Goal: Navigation & Orientation: Go to known website

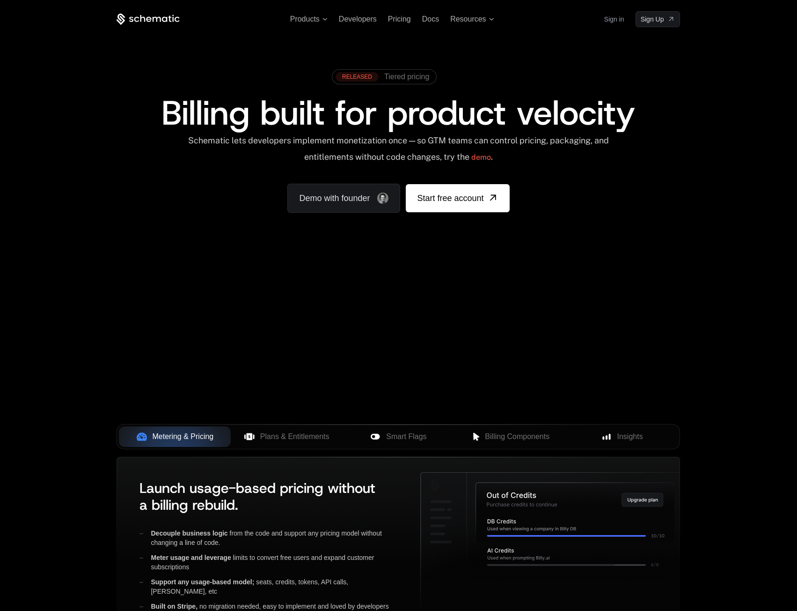
click at [605, 21] on link "Sign in" at bounding box center [615, 19] width 20 height 15
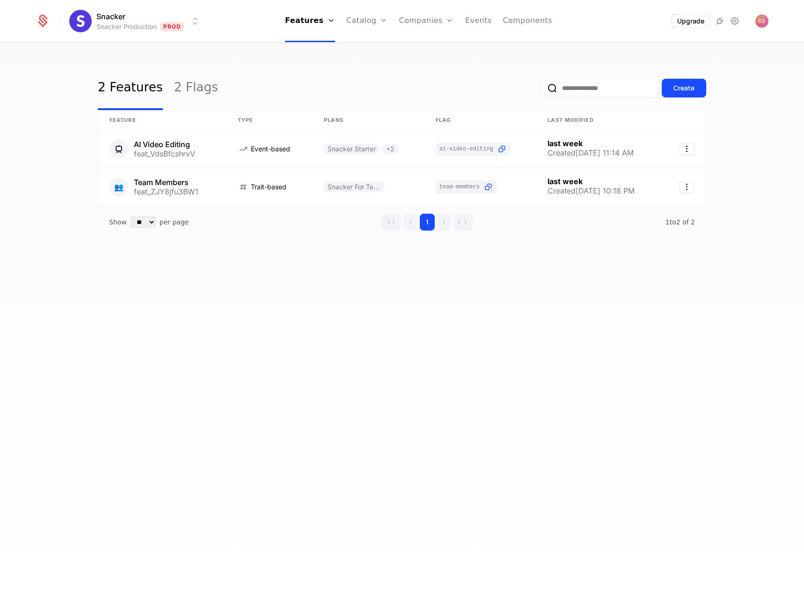
click at [459, 16] on ul "Features Features Flags Catalog Plans Add Ons Configuration Companies Companies…" at bounding box center [418, 21] width 267 height 42
click at [475, 22] on link "Events" at bounding box center [478, 21] width 27 height 42
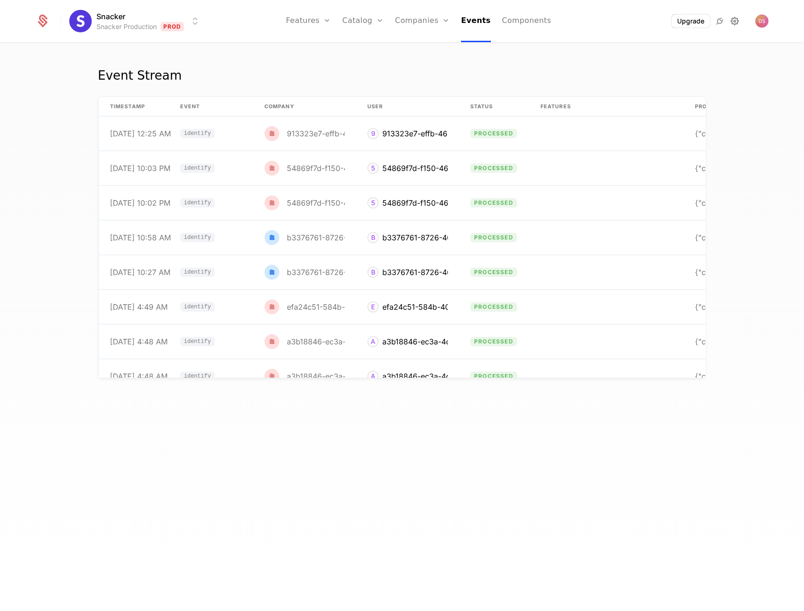
click at [738, 22] on icon at bounding box center [735, 20] width 11 height 11
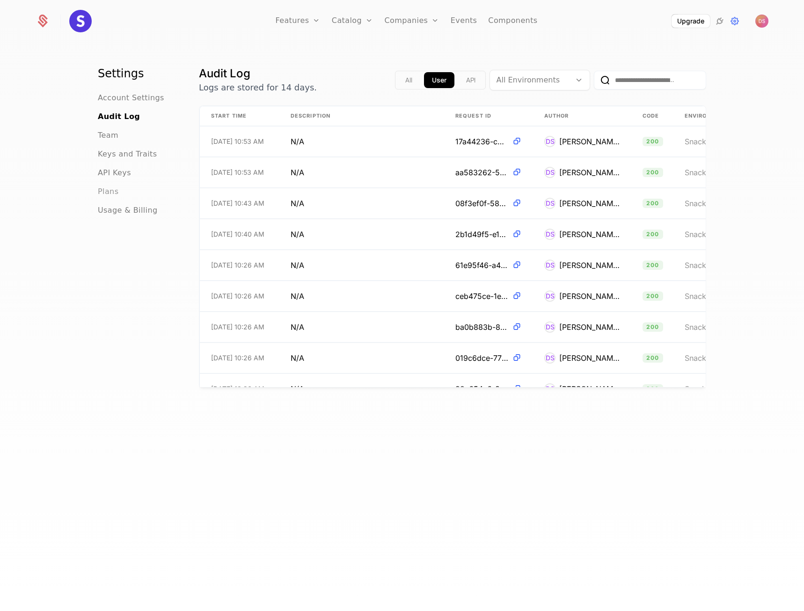
click at [107, 195] on span "Plans" at bounding box center [108, 191] width 21 height 11
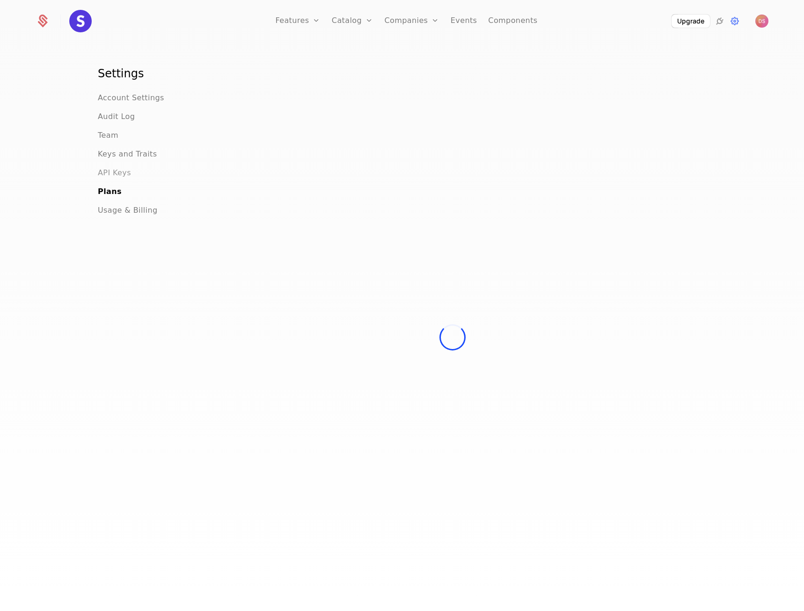
click at [107, 172] on span "API Keys" at bounding box center [114, 172] width 33 height 11
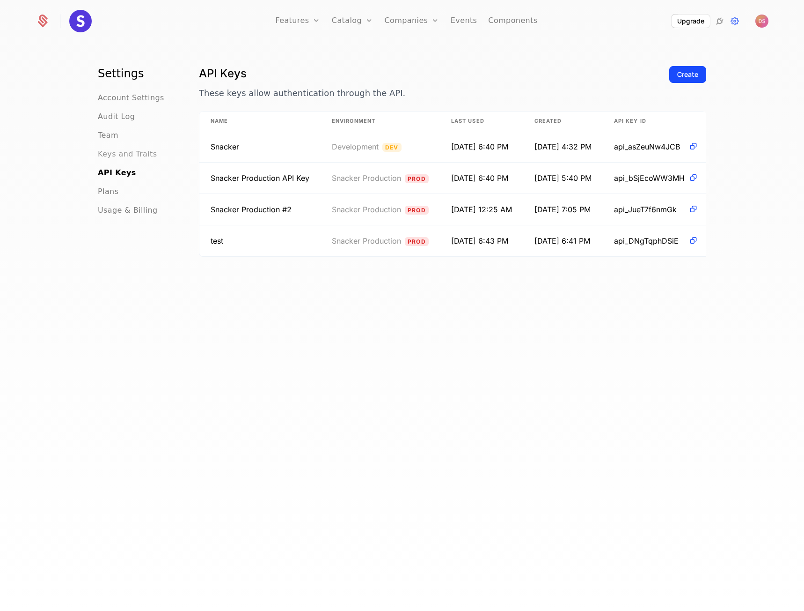
click at [114, 158] on span "Keys and Traits" at bounding box center [127, 153] width 59 height 11
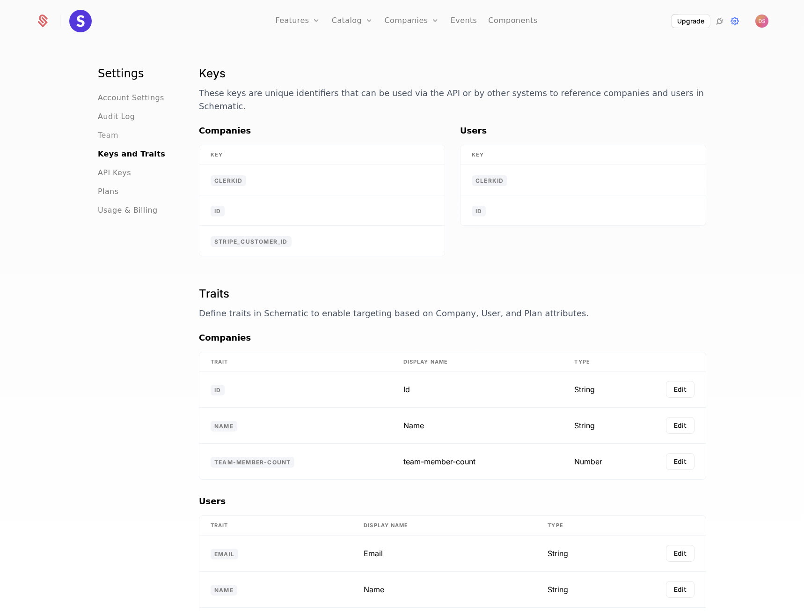
click at [109, 135] on span "Team" at bounding box center [108, 135] width 21 height 11
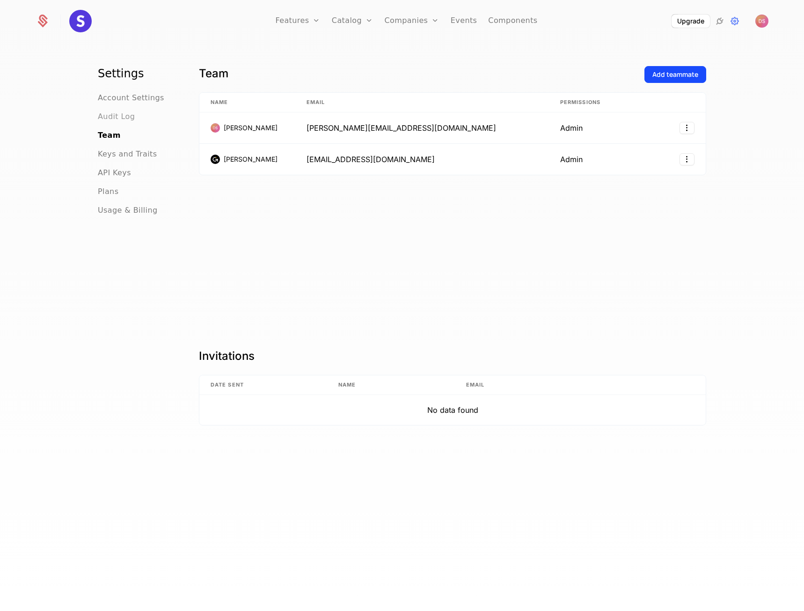
click at [109, 119] on span "Audit Log" at bounding box center [116, 116] width 37 height 11
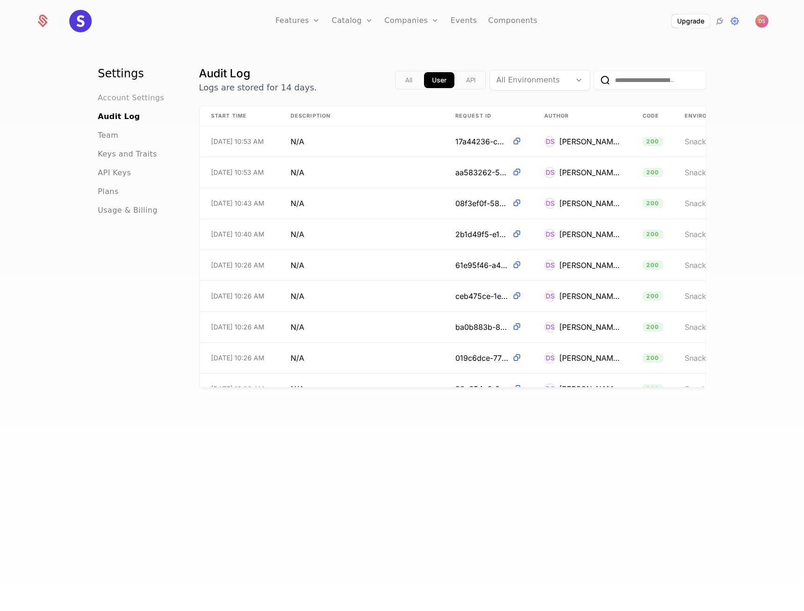
click at [112, 99] on span "Account Settings" at bounding box center [131, 97] width 66 height 11
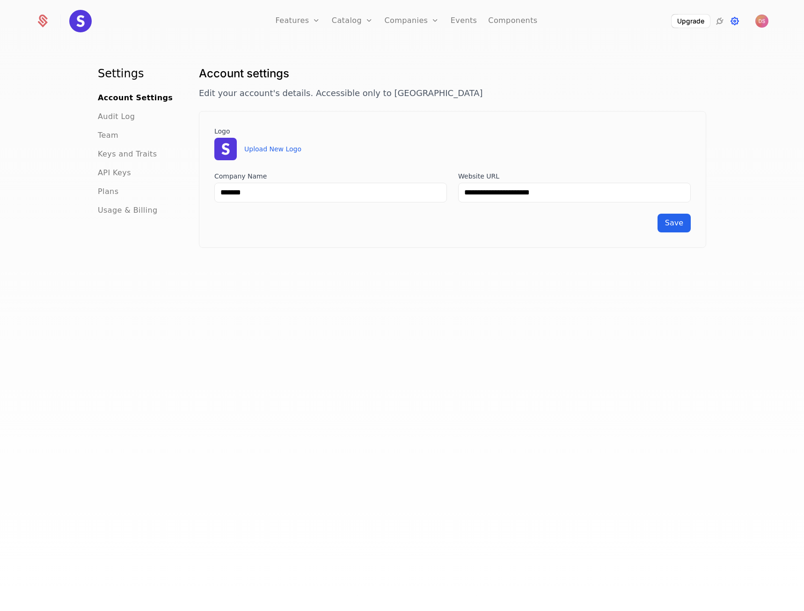
click at [734, 23] on icon at bounding box center [735, 20] width 11 height 11
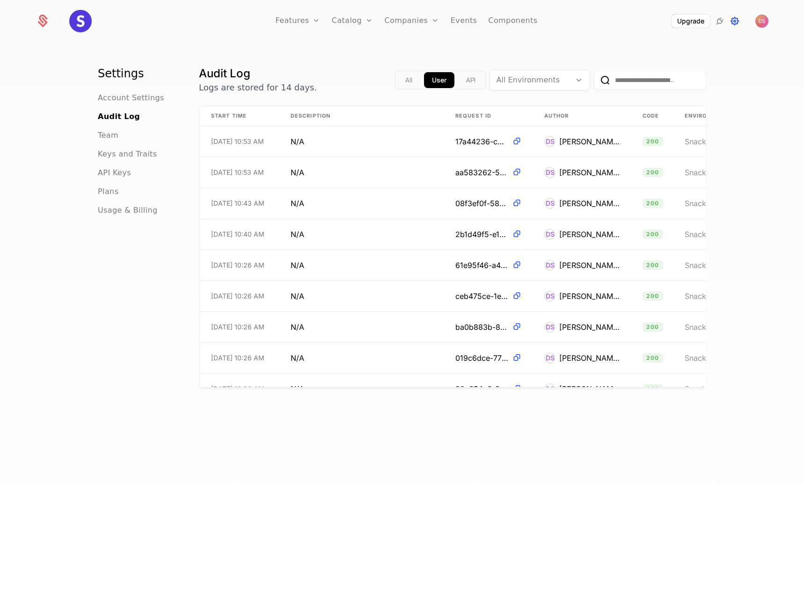
click at [736, 22] on icon at bounding box center [735, 20] width 11 height 11
click at [368, 85] on link "Configuration" at bounding box center [367, 88] width 48 height 11
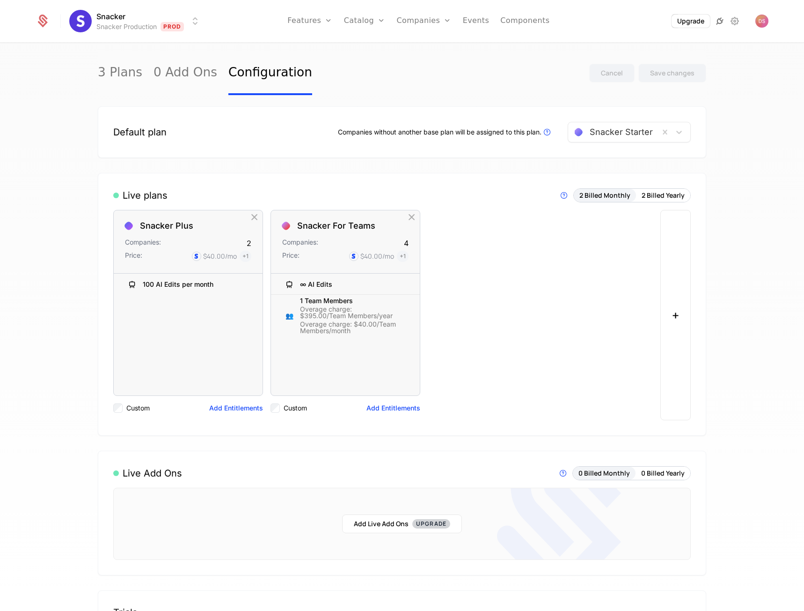
click at [718, 20] on icon at bounding box center [720, 20] width 11 height 11
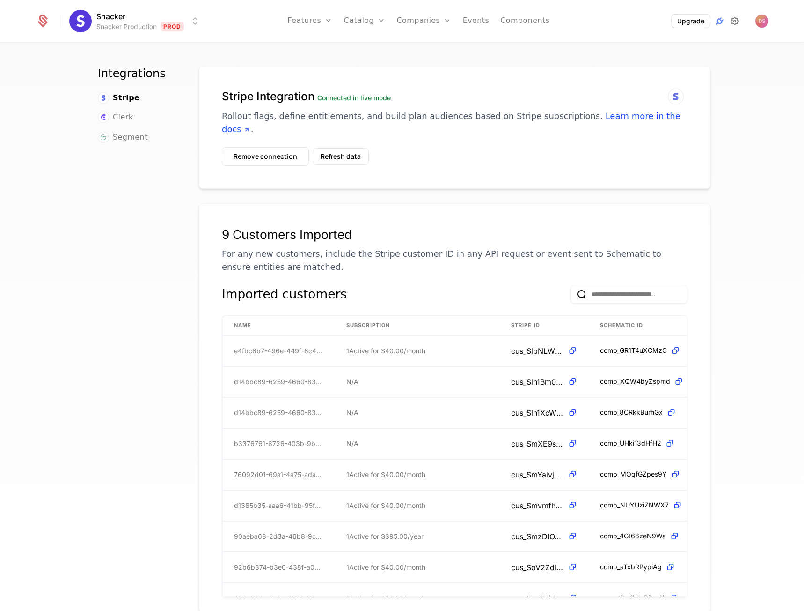
click at [738, 22] on icon at bounding box center [735, 20] width 11 height 11
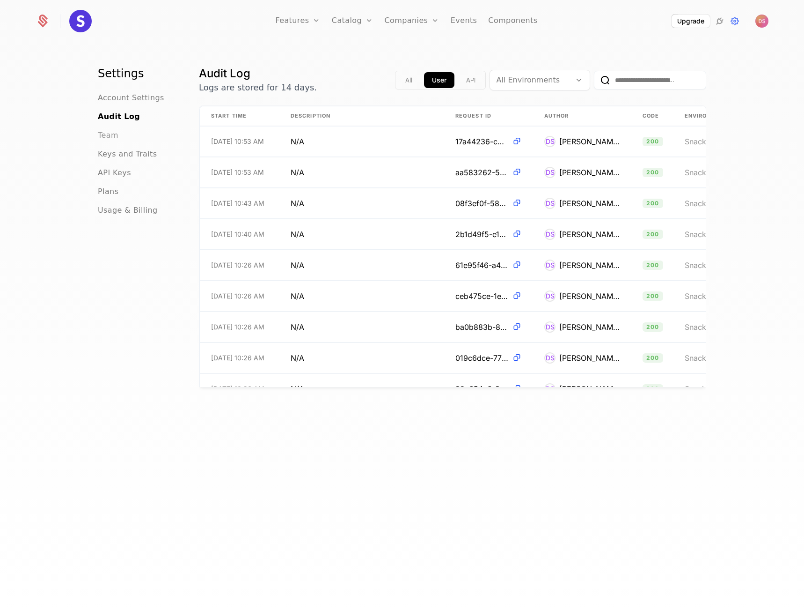
click at [109, 139] on span "Team" at bounding box center [108, 135] width 21 height 11
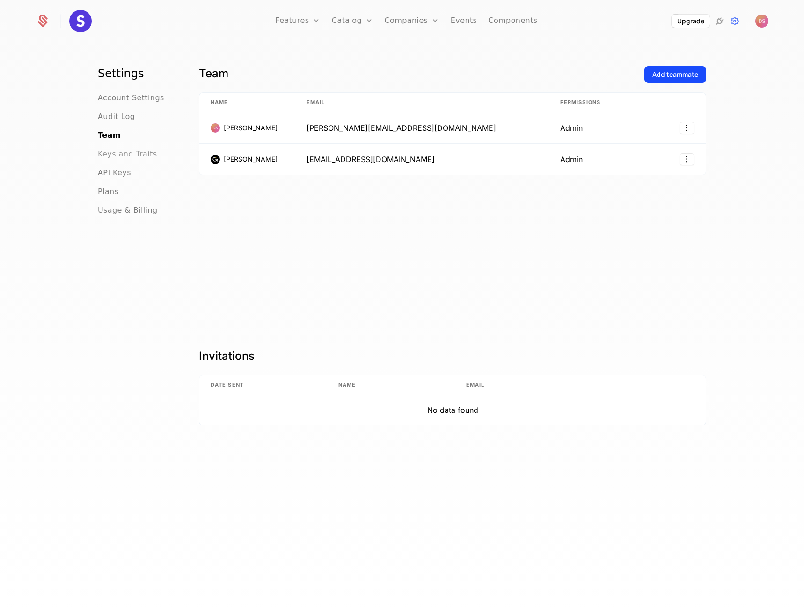
click at [111, 153] on span "Keys and Traits" at bounding box center [127, 153] width 59 height 11
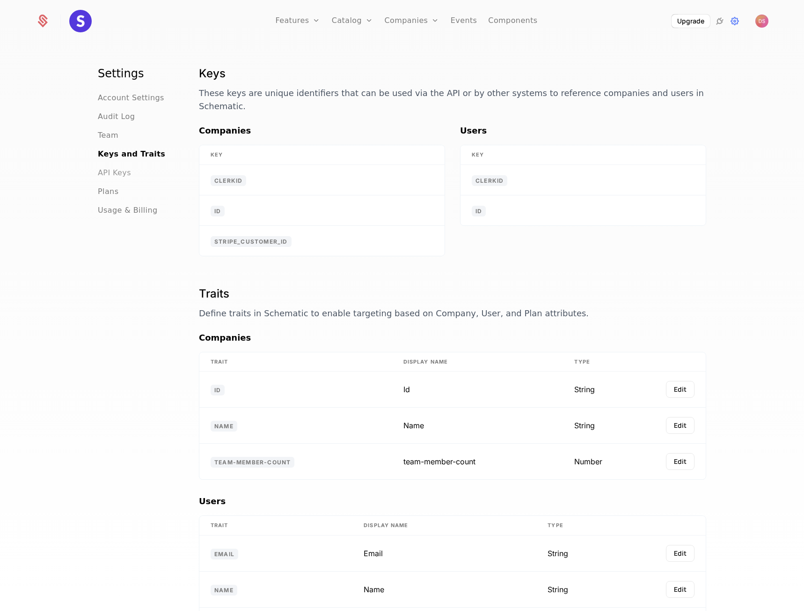
click at [109, 173] on span "API Keys" at bounding box center [114, 172] width 33 height 11
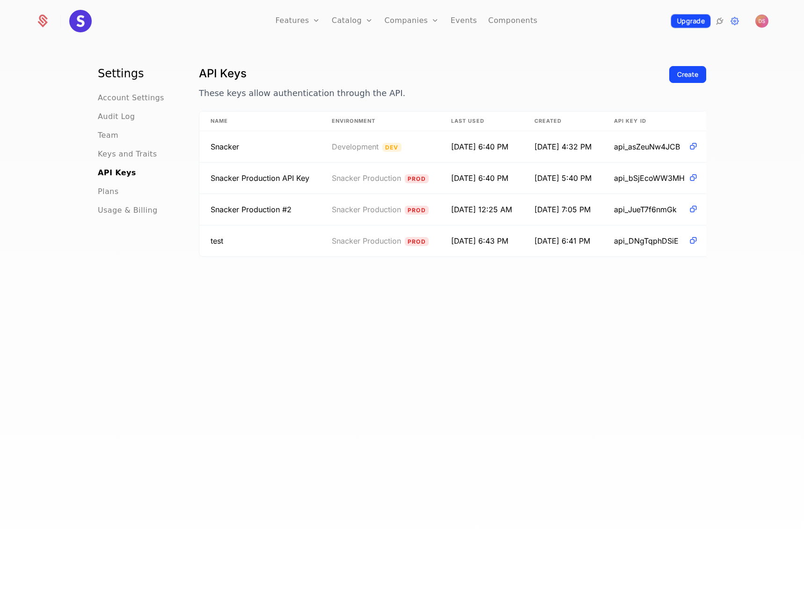
click at [702, 25] on button "Upgrade" at bounding box center [690, 22] width 39 height 14
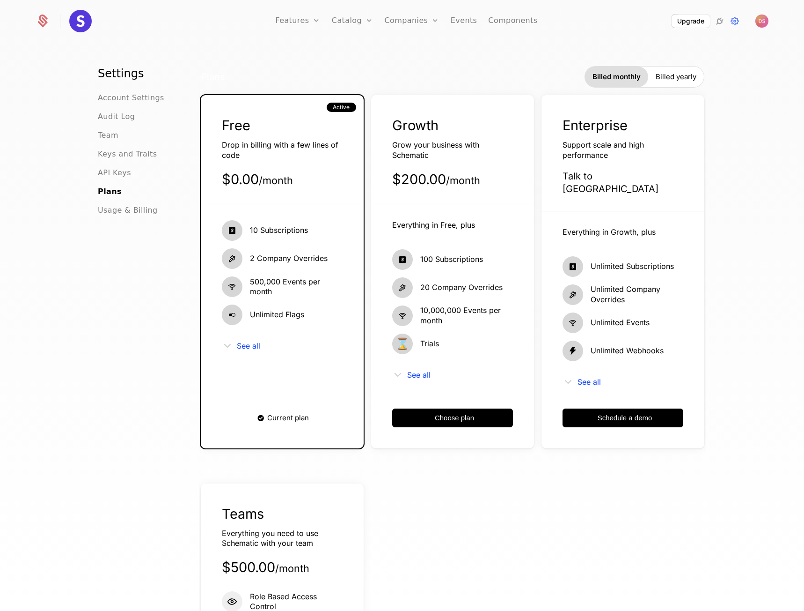
click at [395, 373] on icon at bounding box center [397, 374] width 11 height 11
click at [407, 376] on span "See all" at bounding box center [418, 374] width 23 height 7
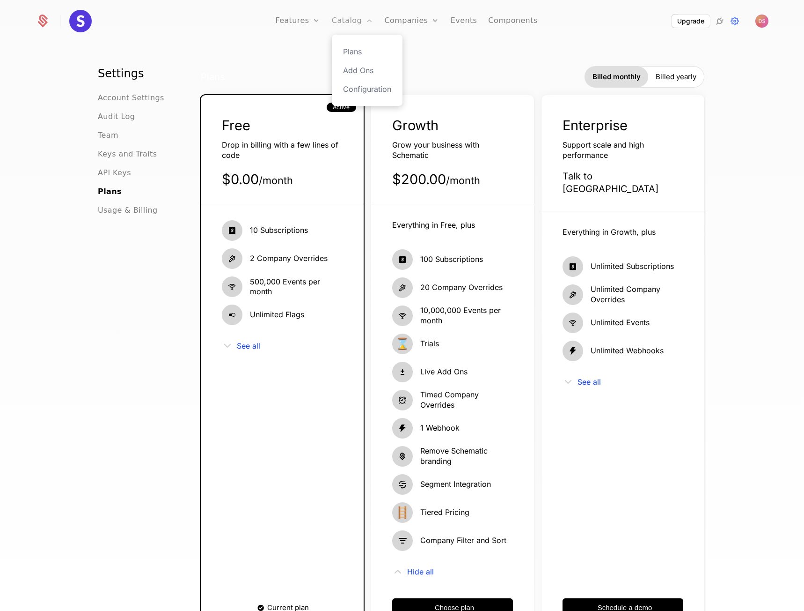
click at [348, 24] on link "Catalog" at bounding box center [353, 21] width 42 height 42
